Goal: Task Accomplishment & Management: Manage account settings

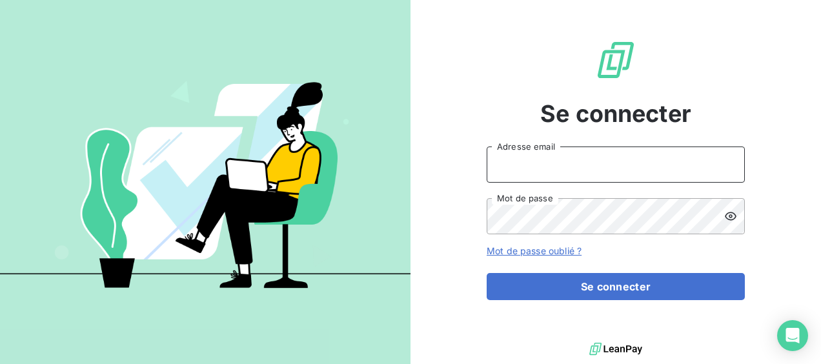
click at [478, 33] on input "Adresse email" at bounding box center [616, 165] width 258 height 36
type input "[EMAIL_ADDRESS][DOMAIN_NAME]"
click at [478, 33] on button "Se connecter" at bounding box center [616, 286] width 258 height 27
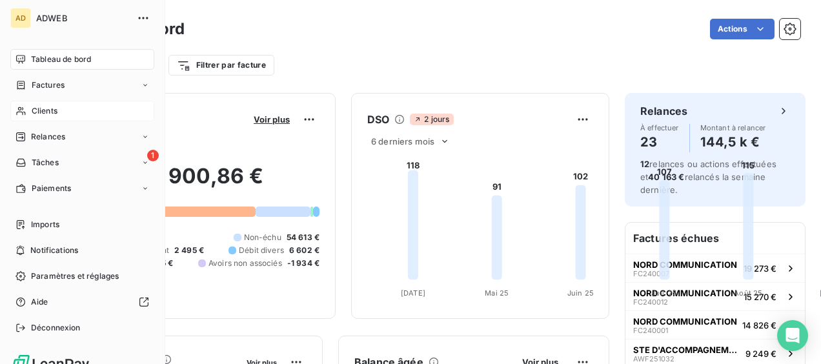
click at [48, 112] on span "Clients" at bounding box center [45, 111] width 26 height 12
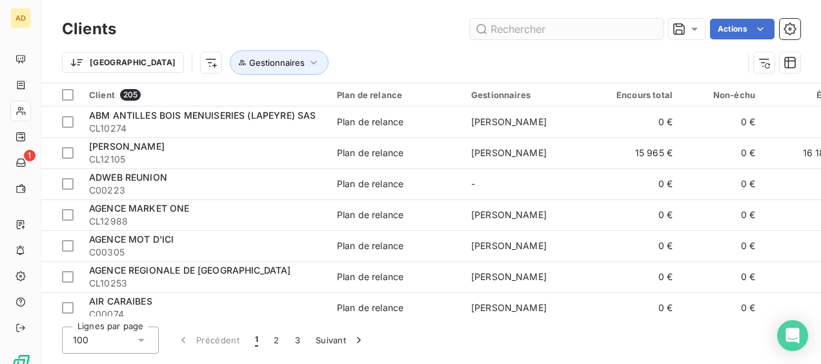
click at [606, 28] on input "text" at bounding box center [567, 29] width 194 height 21
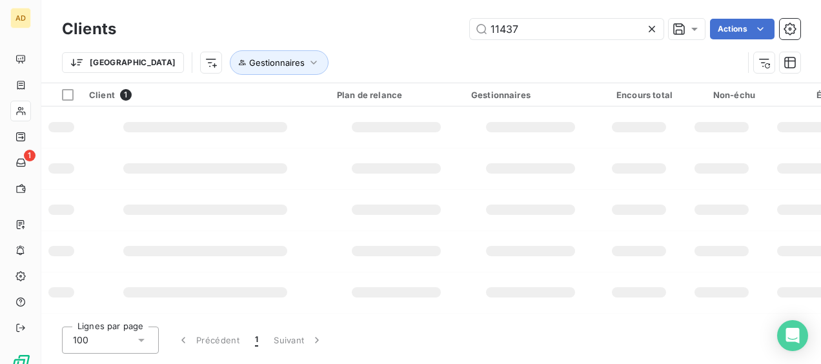
type input "11437"
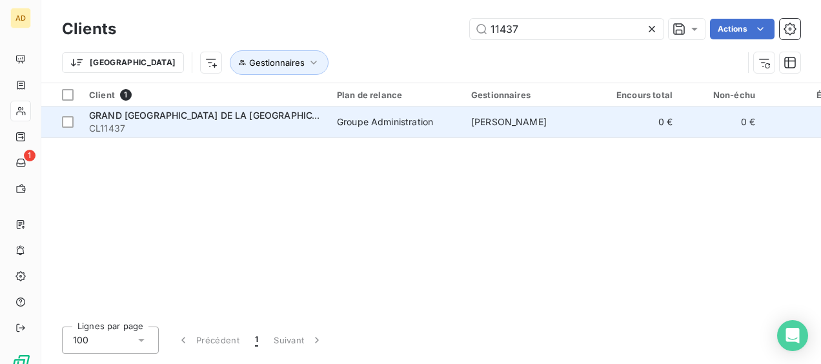
click at [378, 108] on td "Groupe Administration" at bounding box center [396, 122] width 134 height 31
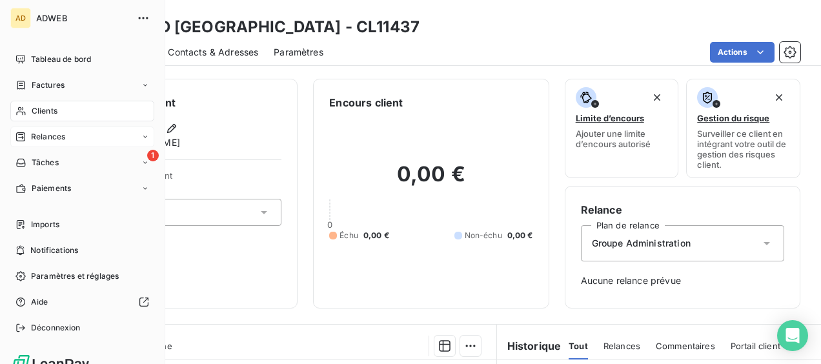
click at [58, 139] on span "Relances" at bounding box center [48, 137] width 34 height 12
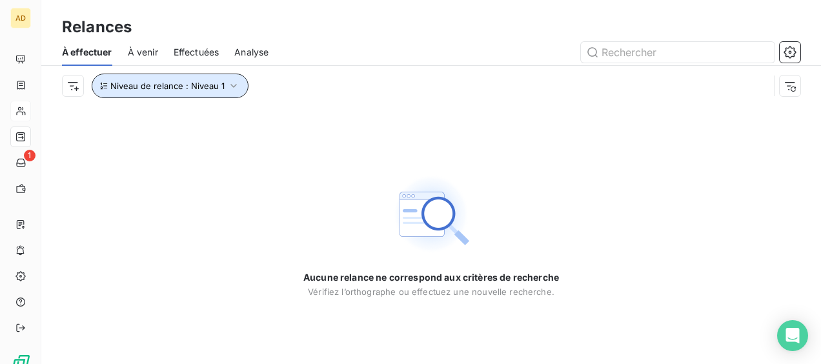
click at [228, 84] on icon "button" at bounding box center [233, 85] width 13 height 13
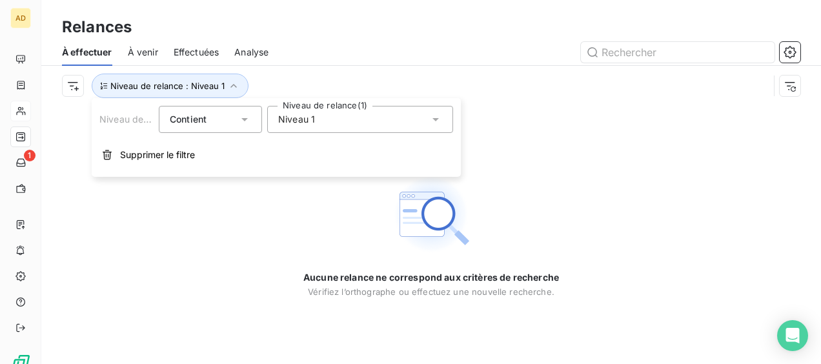
click at [367, 127] on div "Niveau 1" at bounding box center [360, 119] width 186 height 27
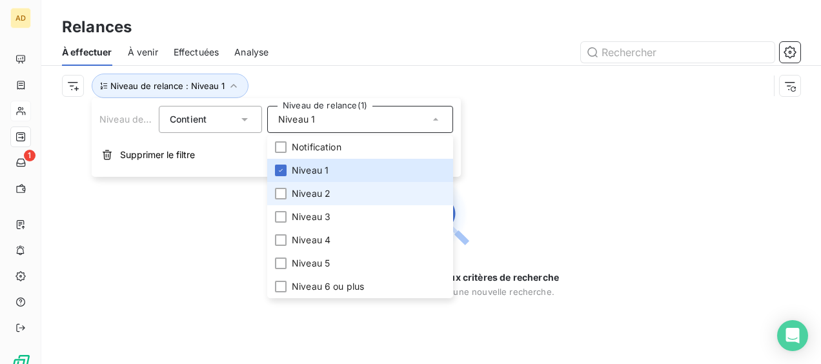
click at [292, 196] on span "Niveau 2" at bounding box center [311, 193] width 39 height 13
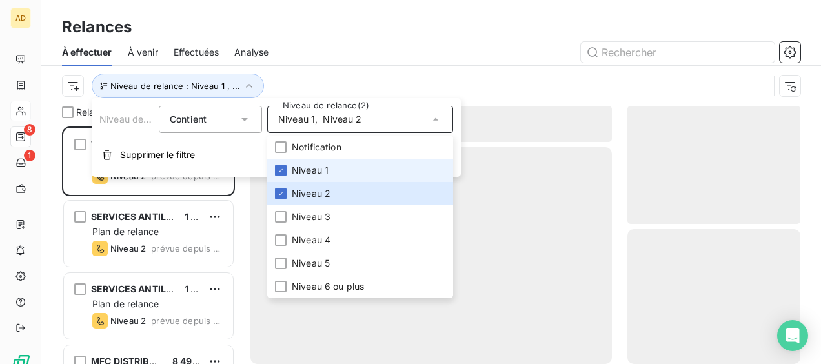
scroll to position [227, 163]
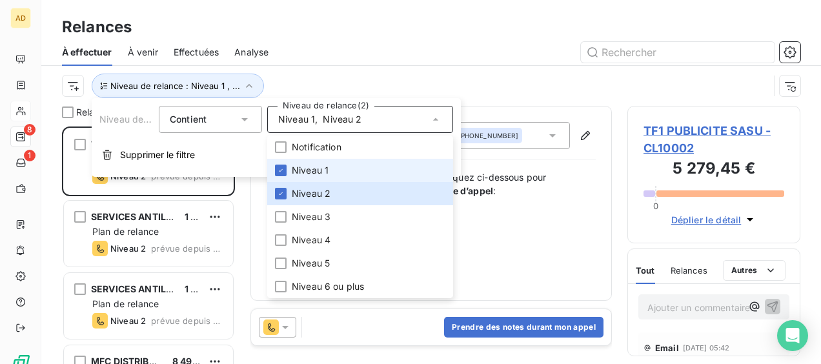
click at [291, 165] on li "Niveau 1" at bounding box center [360, 170] width 186 height 23
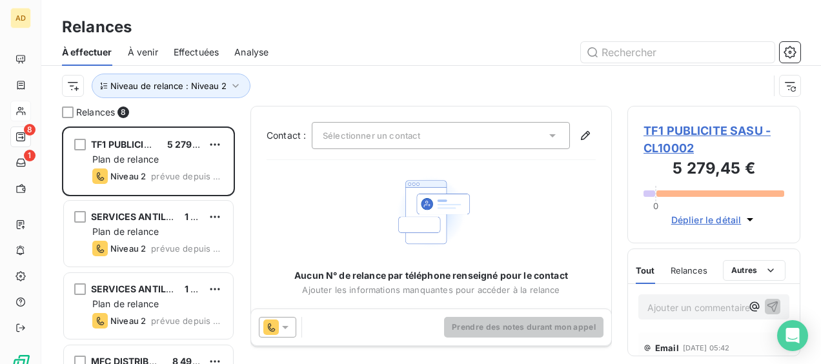
click at [311, 50] on div at bounding box center [542, 52] width 516 height 21
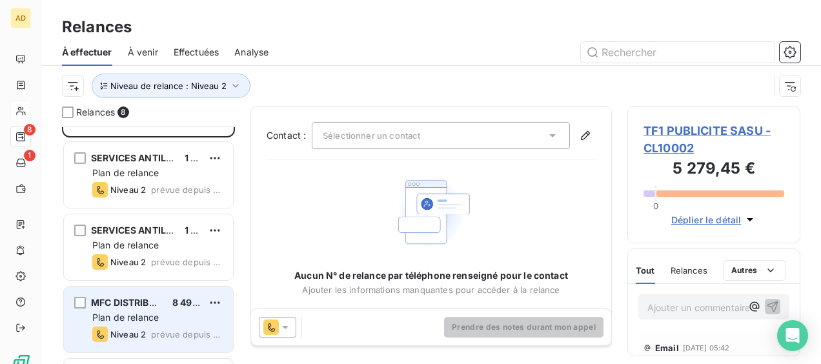
scroll to position [0, 0]
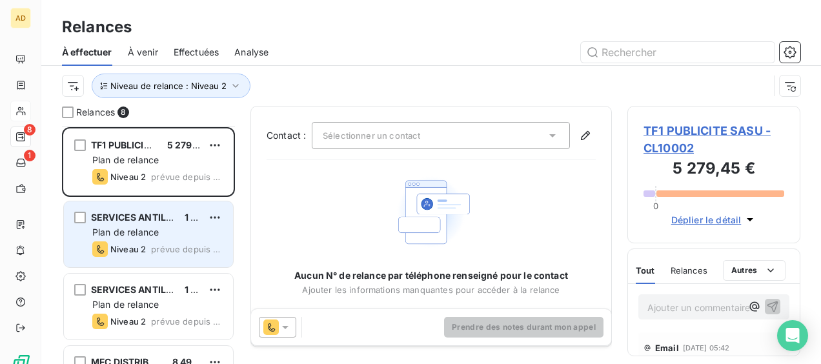
click at [161, 247] on span "prévue depuis 8 jours" at bounding box center [187, 249] width 72 height 10
